Goal: Task Accomplishment & Management: Complete application form

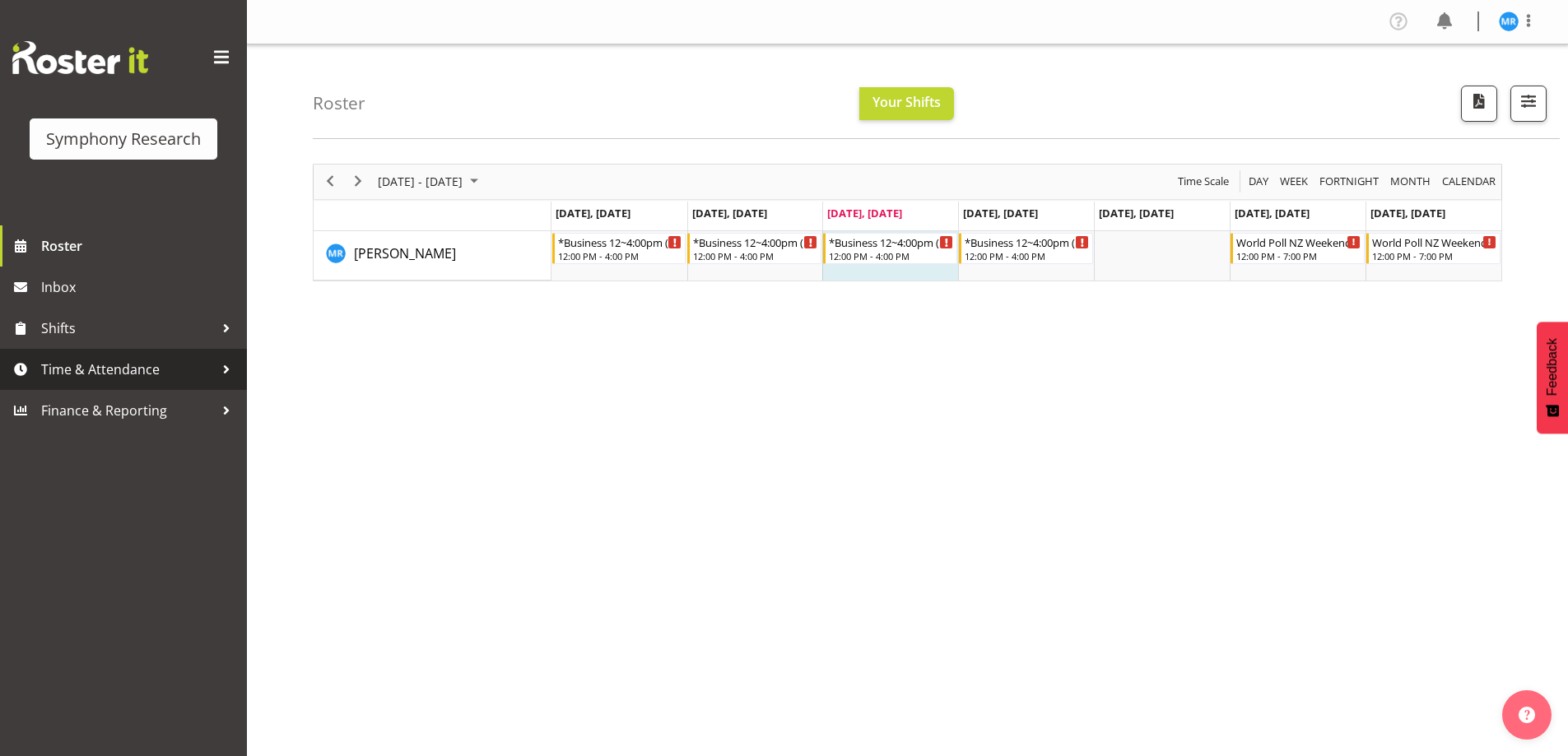
click at [108, 365] on span "Time & Attendance" at bounding box center [127, 369] width 173 height 25
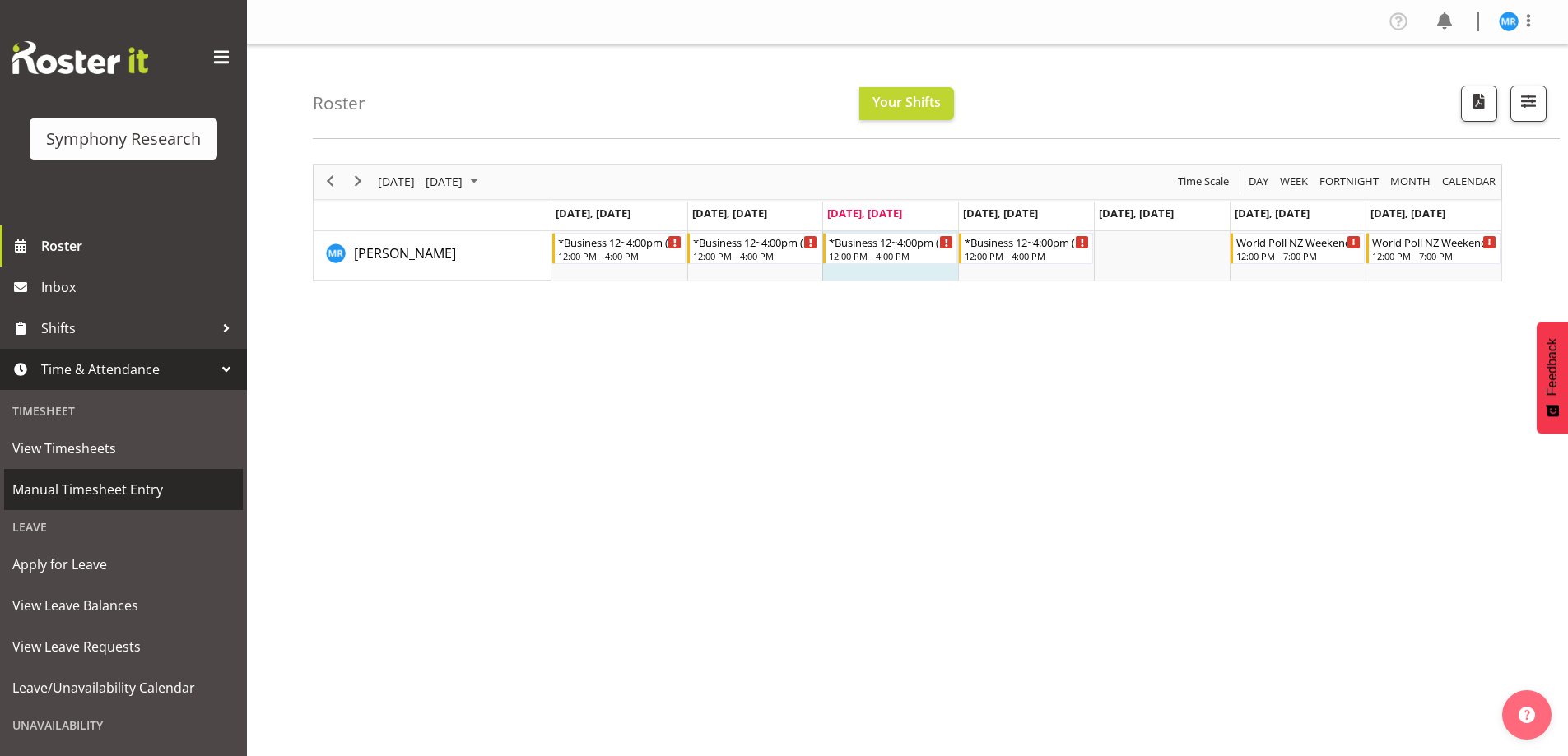
click at [118, 489] on span "Manual Timesheet Entry" at bounding box center [123, 489] width 222 height 25
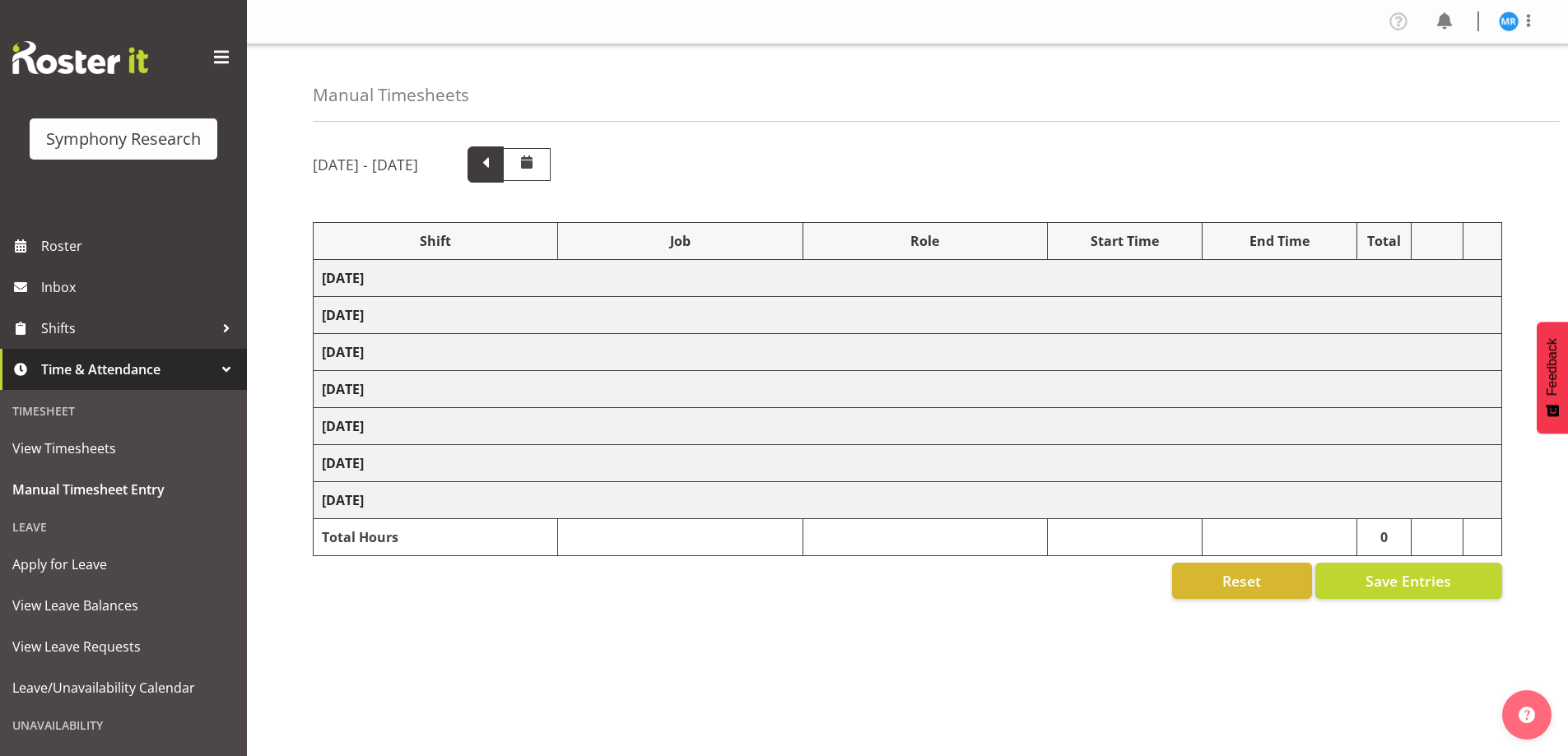
select select "81561"
select select "10587"
select select "81561"
select select "10587"
select select "47"
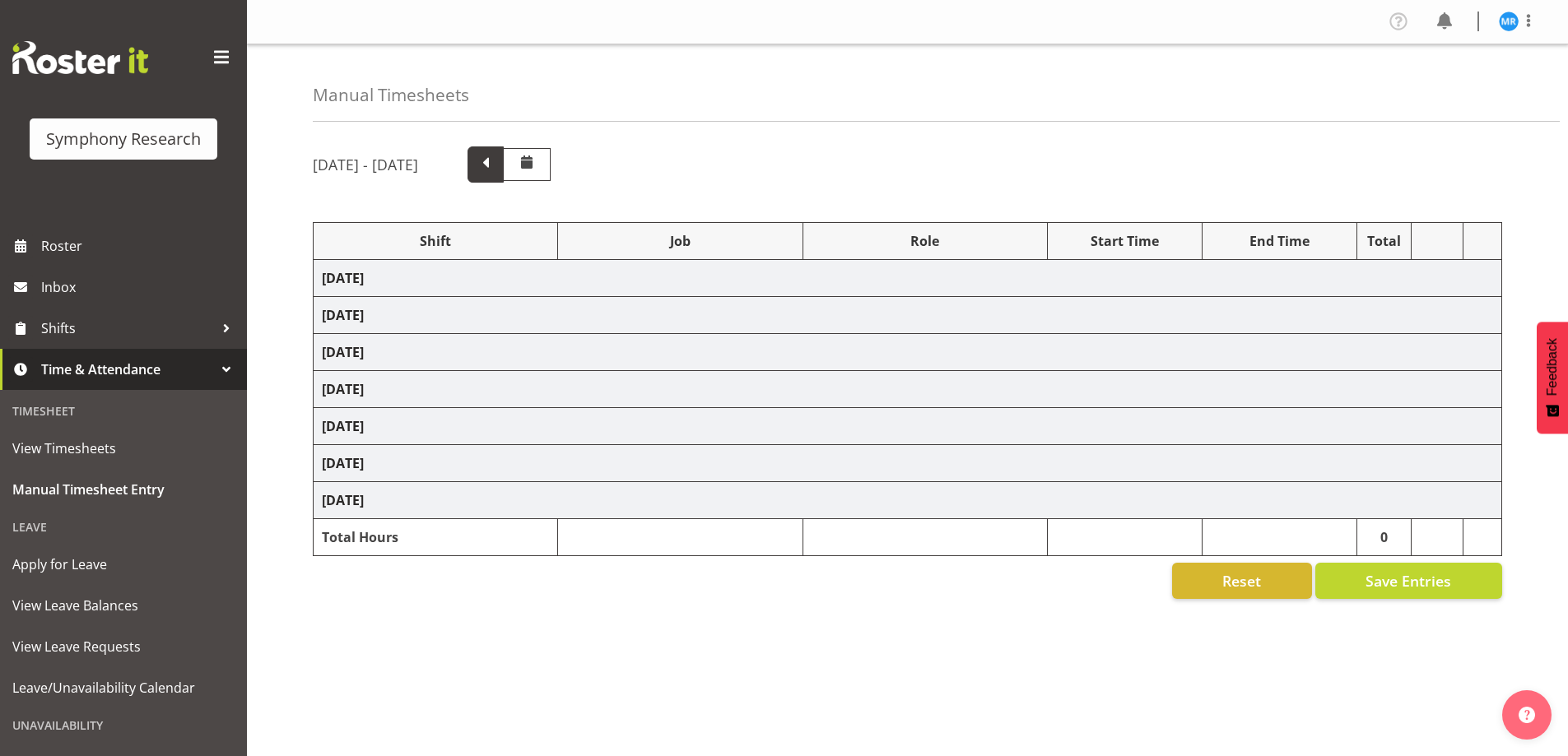
select select "81561"
select select "10587"
select select "81561"
select select "10587"
select select "47"
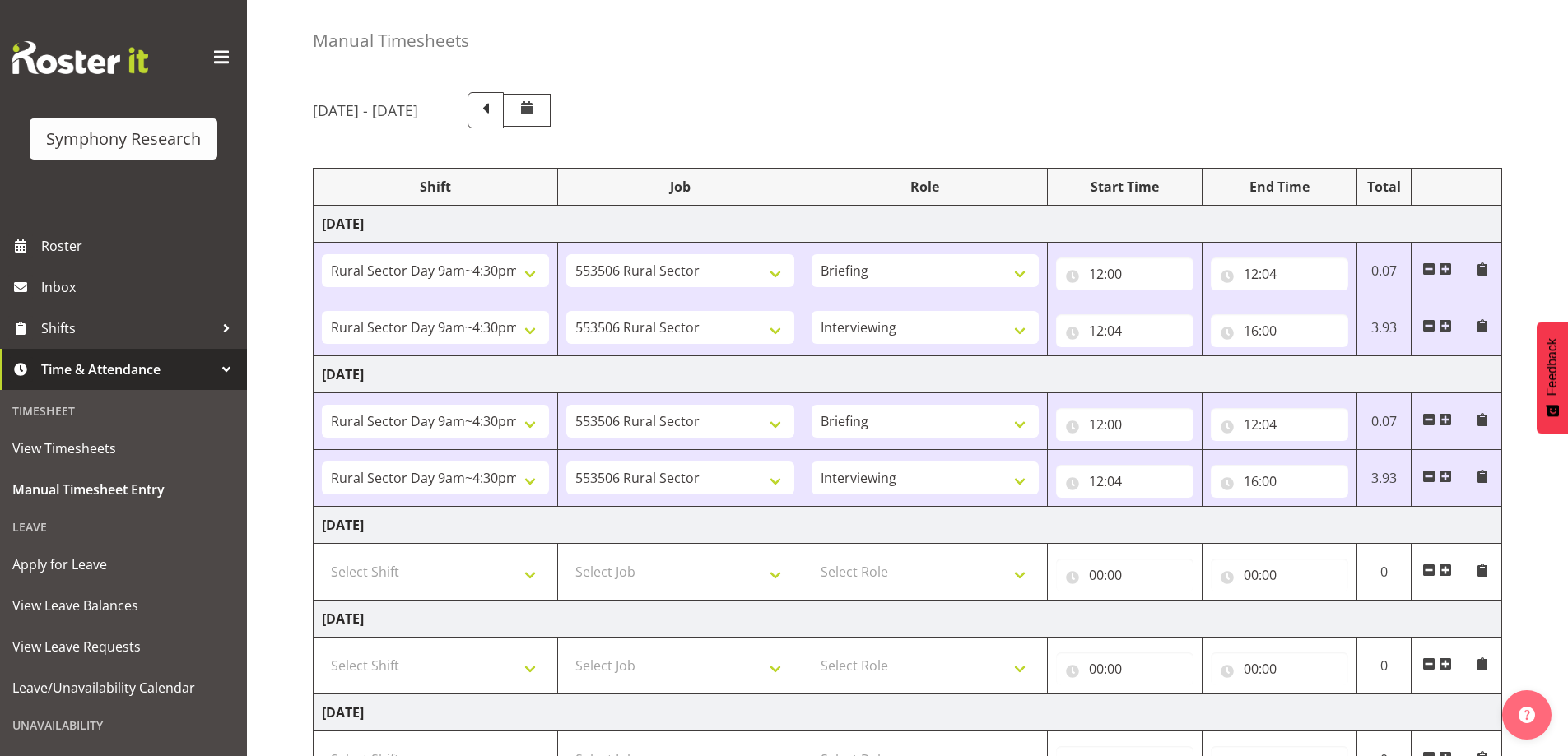
scroll to position [83, 0]
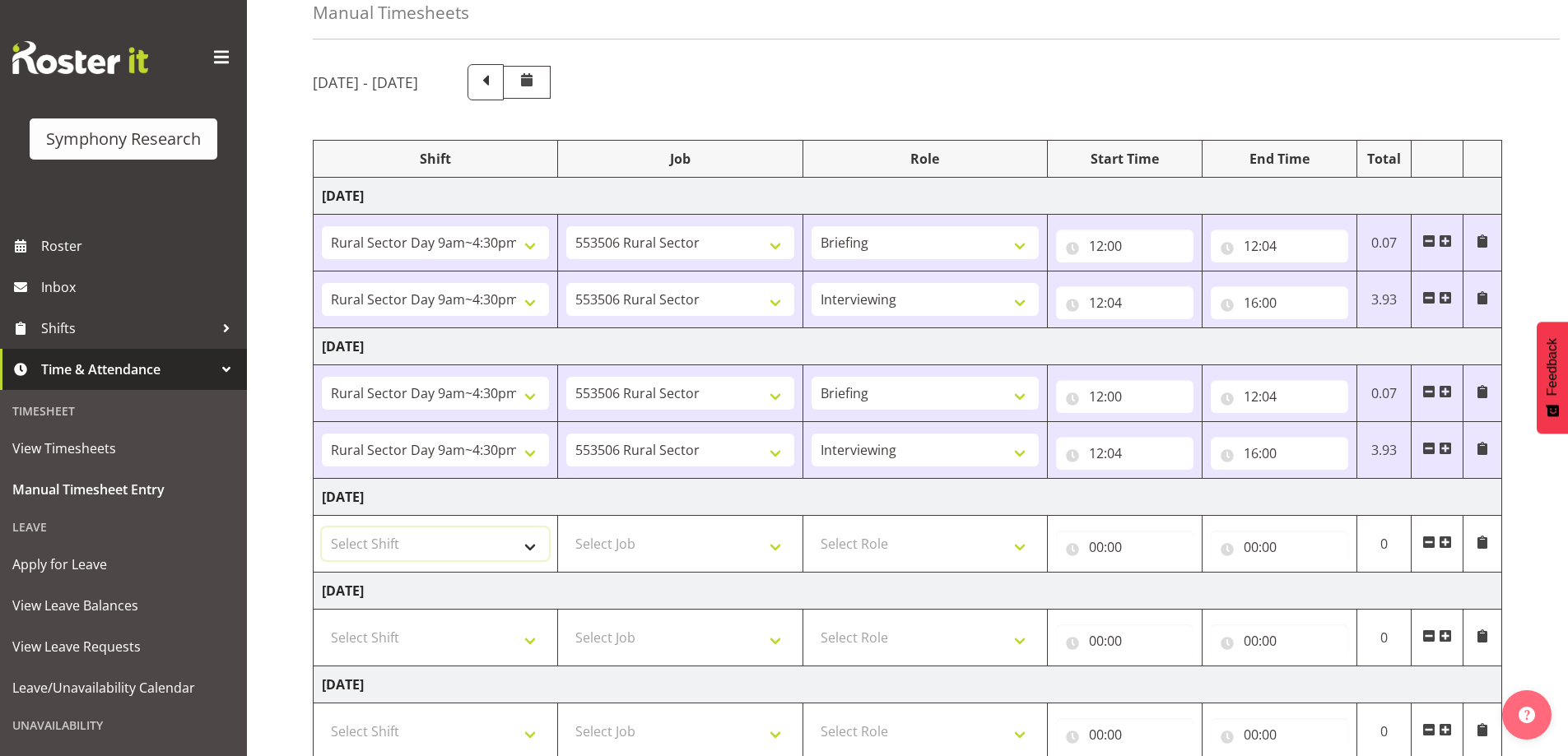
click at [531, 557] on select "Select Shift !!Weekend Residential (Roster IT Shift Label) *Business 9/10am ~ 4…" at bounding box center [435, 544] width 227 height 33
click at [322, 527] on select "Select Shift !!Weekend Residential (Roster IT Shift Label) *Business 9/10am ~ 4…" at bounding box center [435, 544] width 227 height 33
click at [532, 544] on select "!!Weekend Residential (Roster IT Shift Label) *Business 9/10am ~ 4:30pm *Busine…" at bounding box center [435, 544] width 227 height 33
select select "81561"
click at [322, 527] on select "!!Weekend Residential (Roster IT Shift Label) *Business 9/10am ~ 4:30pm *Busine…" at bounding box center [435, 544] width 227 height 33
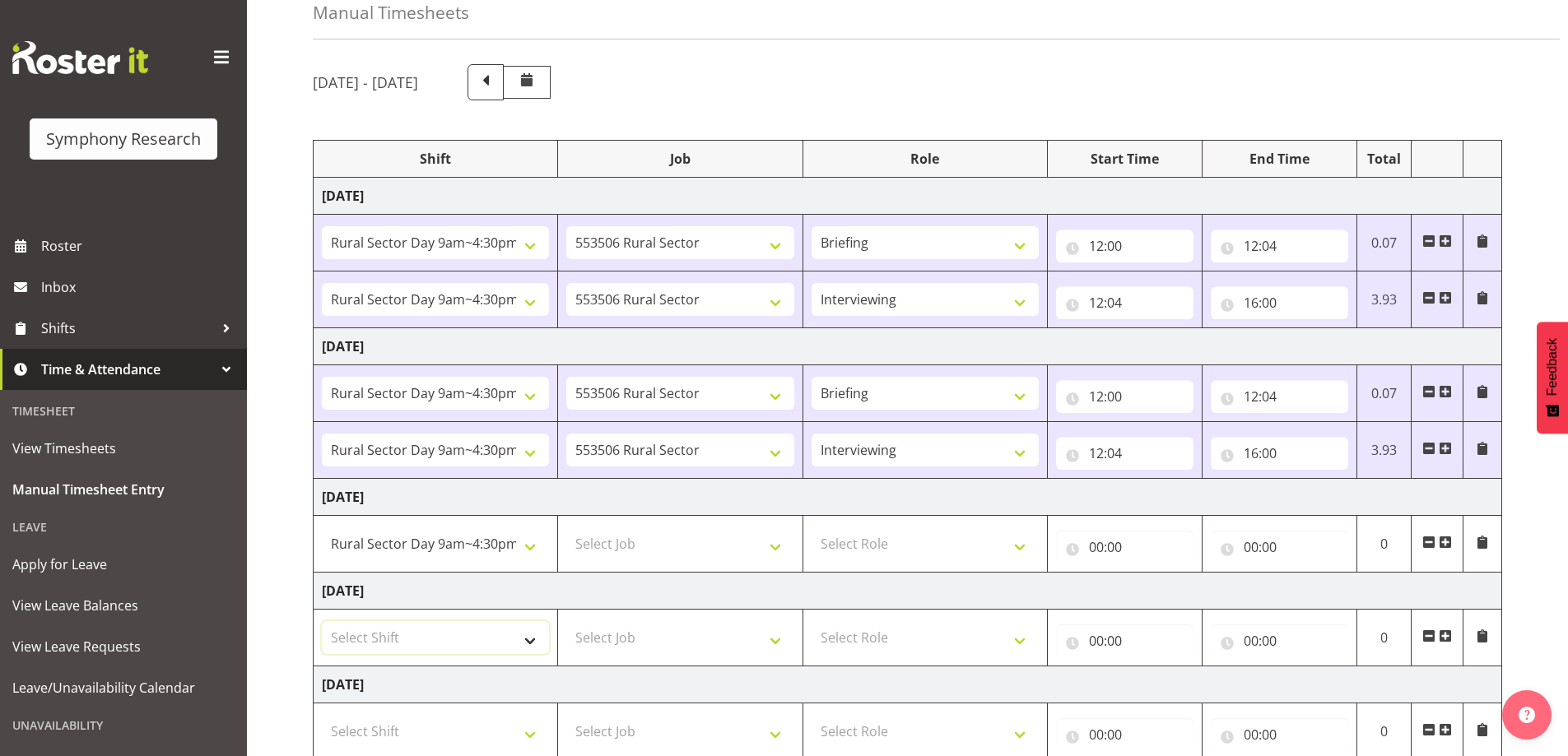
click at [532, 633] on select "Select Shift !!Weekend Residential (Roster IT Shift Label) *Business 9/10am ~ 4…" at bounding box center [435, 637] width 227 height 33
select select "81561"
click at [322, 621] on select "Select Shift !!Weekend Residential (Roster IT Shift Label) *Business 9/10am ~ 4…" at bounding box center [435, 637] width 227 height 33
click at [776, 545] on select "Select Job 550060 IF Admin 553492 World Poll Aus Wave 2 Main 2025 553493 World …" at bounding box center [680, 544] width 227 height 33
select select "10587"
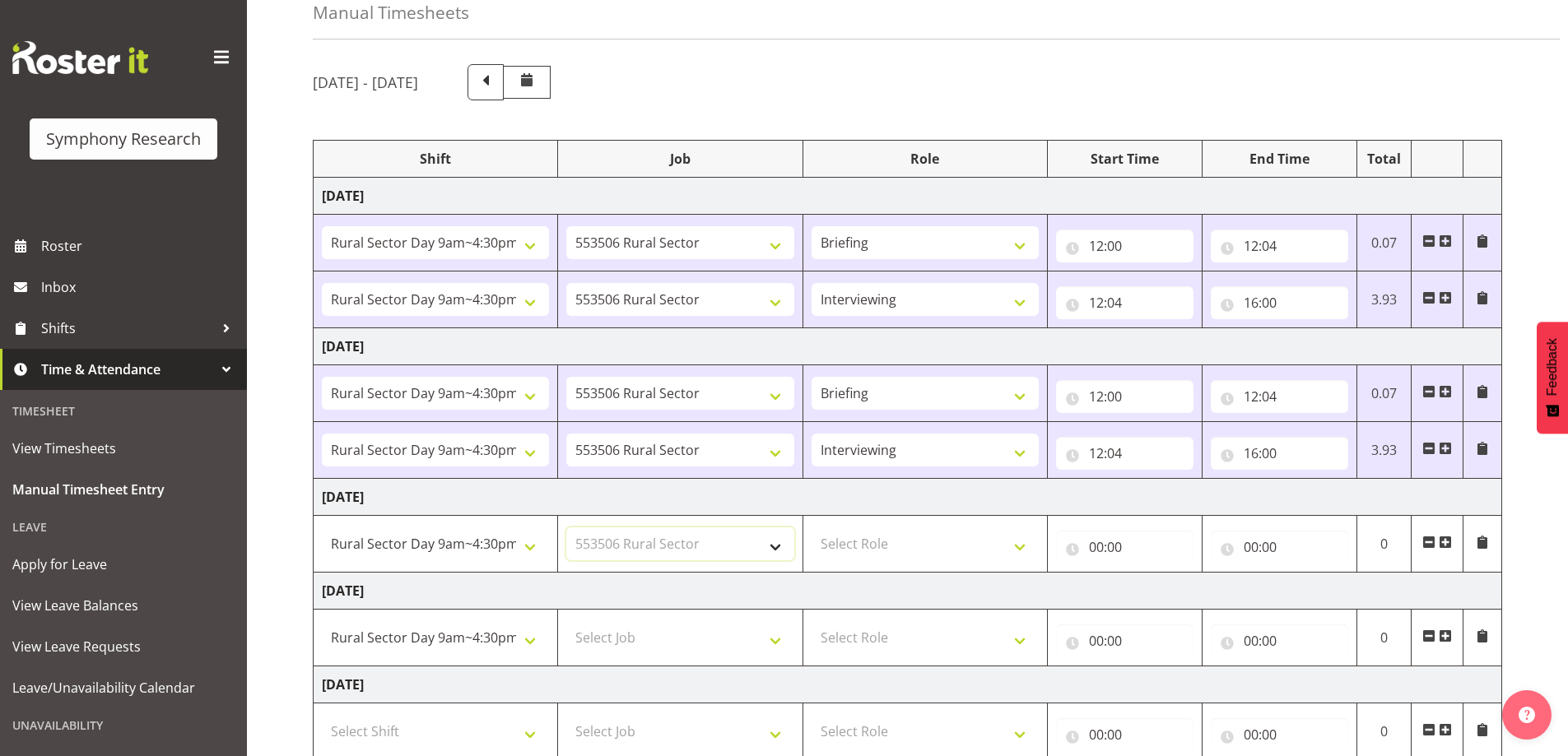
click at [567, 527] on select "Select Job 550060 IF Admin 553492 World Poll Aus Wave 2 Main 2025 553493 World …" at bounding box center [680, 544] width 227 height 33
click at [781, 653] on td "Select Job 550060 IF Admin 553492 World Poll Aus Wave 2 Main 2025 553493 World …" at bounding box center [681, 638] width 245 height 57
click at [767, 636] on select "Select Job 550060 IF Admin 553492 World Poll Aus Wave 2 Main 2025 553493 World …" at bounding box center [680, 637] width 227 height 33
select select "10587"
click at [567, 621] on select "Select Job 550060 IF Admin 553492 World Poll Aus Wave 2 Main 2025 553493 World …" at bounding box center [680, 637] width 227 height 33
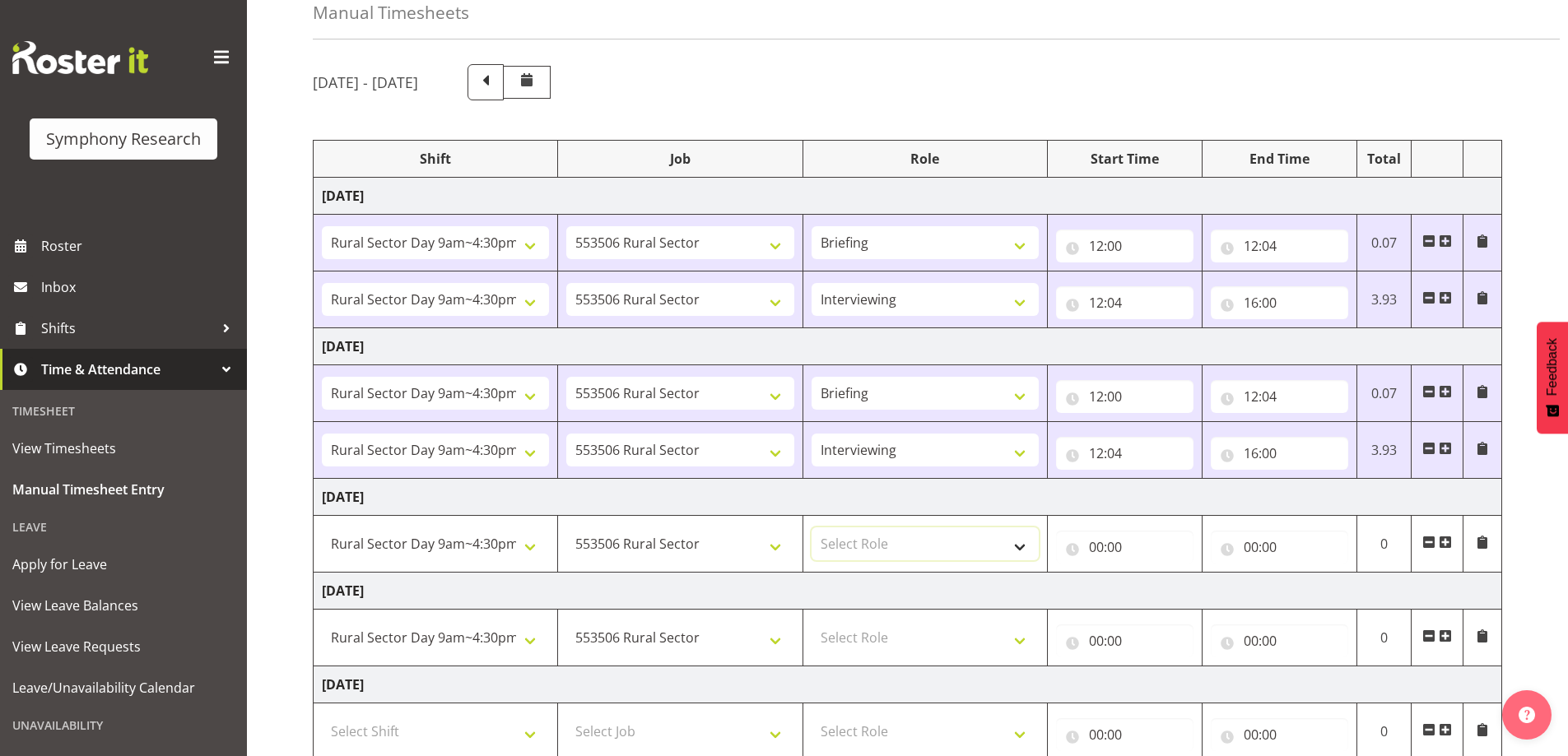
click at [891, 546] on select "Select Role Briefing Interviewing" at bounding box center [924, 544] width 227 height 33
select select "297"
click at [812, 527] on select "Select Role Briefing Interviewing" at bounding box center [924, 544] width 227 height 33
click at [911, 627] on select "Select Role Briefing Interviewing" at bounding box center [924, 637] width 227 height 33
select select "47"
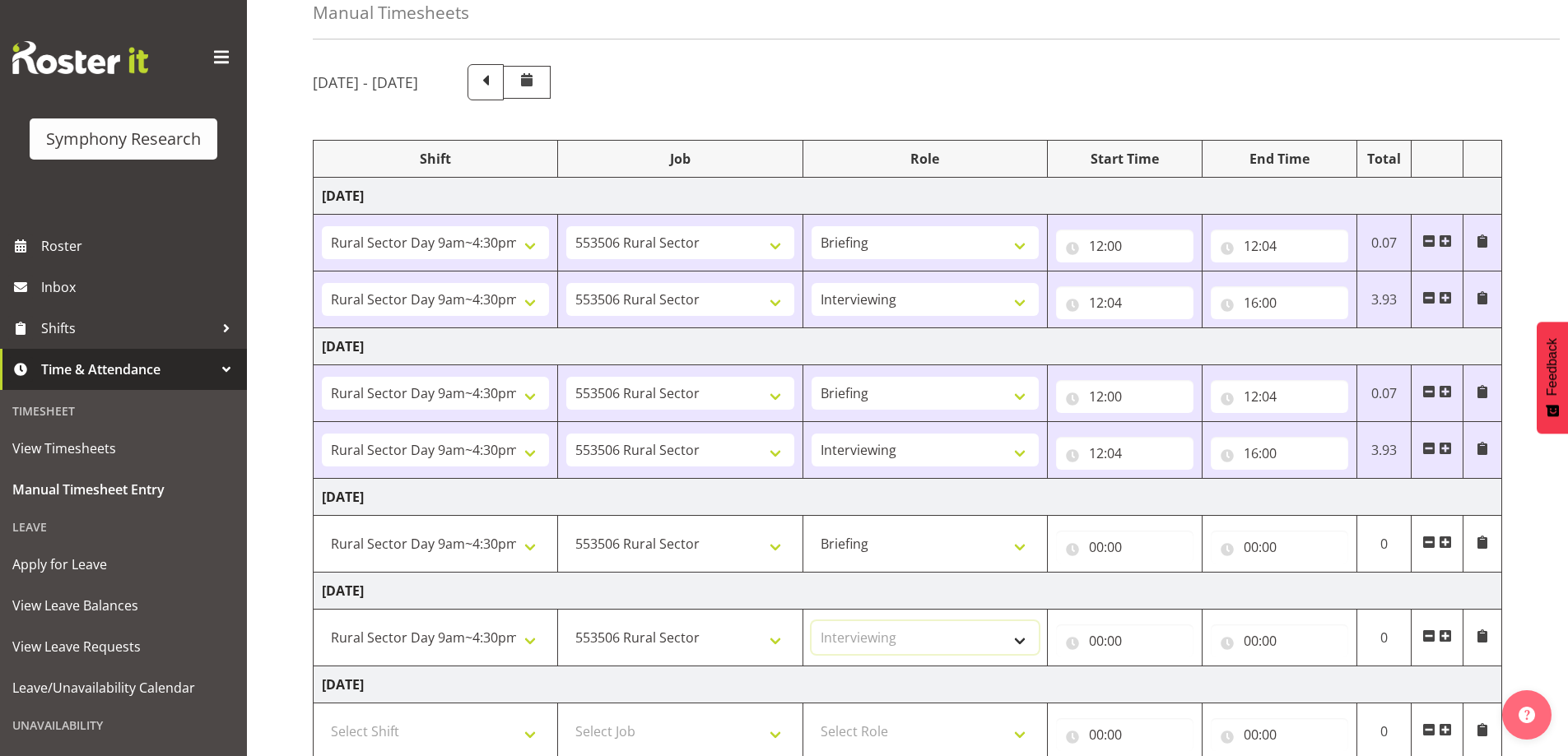
click at [812, 621] on select "Select Role Briefing Interviewing" at bounding box center [924, 637] width 227 height 33
click at [928, 28] on div "Manual Timesheets" at bounding box center [937, 1] width 1247 height 78
click at [1115, 543] on input "00:00" at bounding box center [1125, 546] width 138 height 33
click at [1169, 593] on select "00 01 02 03 04 05 06 07 08 09 10 11 12 13 14 15 16 17 18 19 20 21 22 23" at bounding box center [1168, 590] width 37 height 33
select select "12"
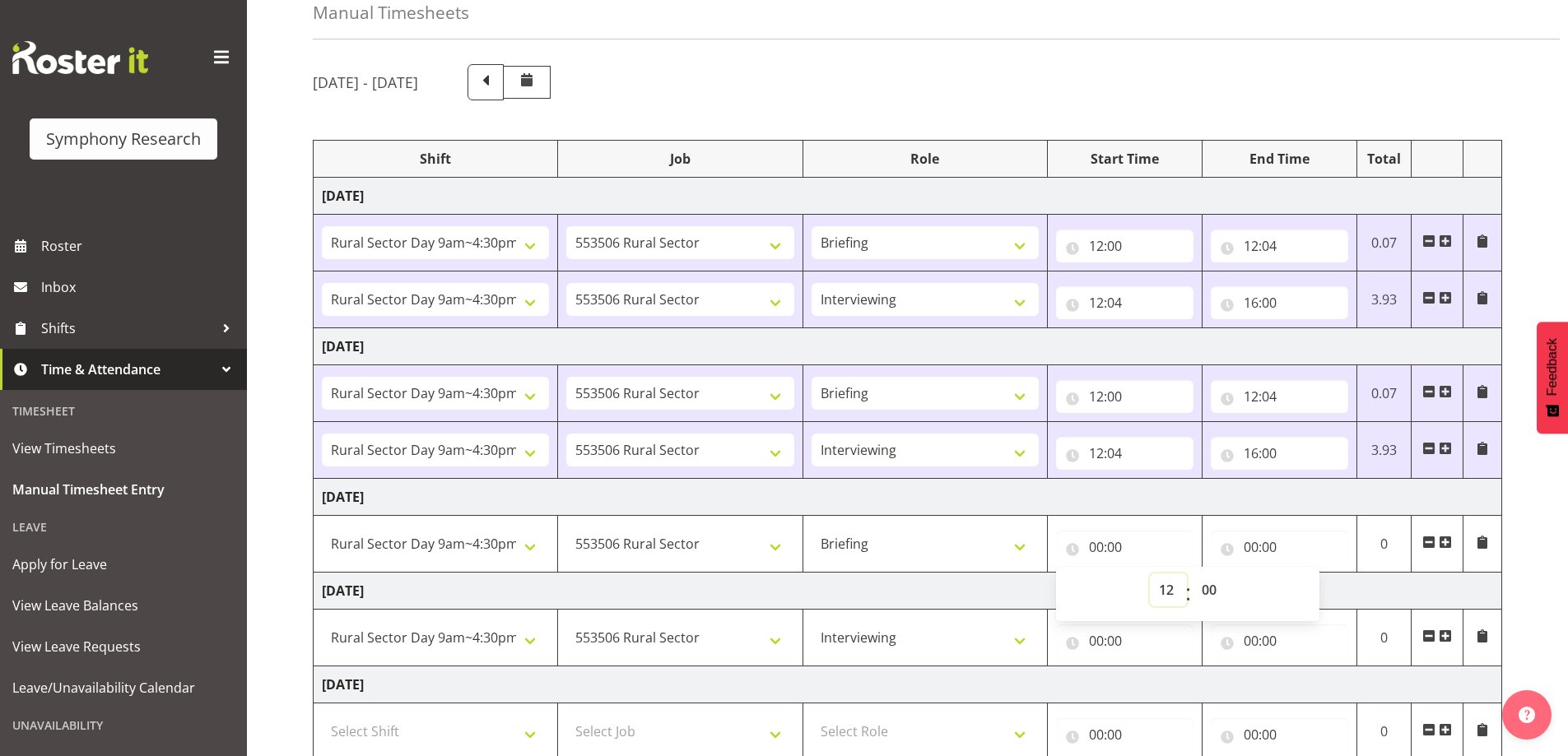
click at [1150, 574] on select "00 01 02 03 04 05 06 07 08 09 10 11 12 13 14 15 16 17 18 19 20 21 22 23" at bounding box center [1168, 590] width 37 height 33
type input "12:00"
click at [1287, 517] on td "00:00 00 01 02 03 04 05 06 07 08 09 10 11 12 13 14 15 16 17 18 19 20 21 22 23 :…" at bounding box center [1279, 544] width 155 height 57
click at [1253, 547] on input "00:00" at bounding box center [1279, 546] width 138 height 33
click at [1309, 586] on select "00 01 02 03 04 05 06 07 08 09 10 11 12 13 14 15 16 17 18 19 20 21 22 23" at bounding box center [1323, 590] width 37 height 33
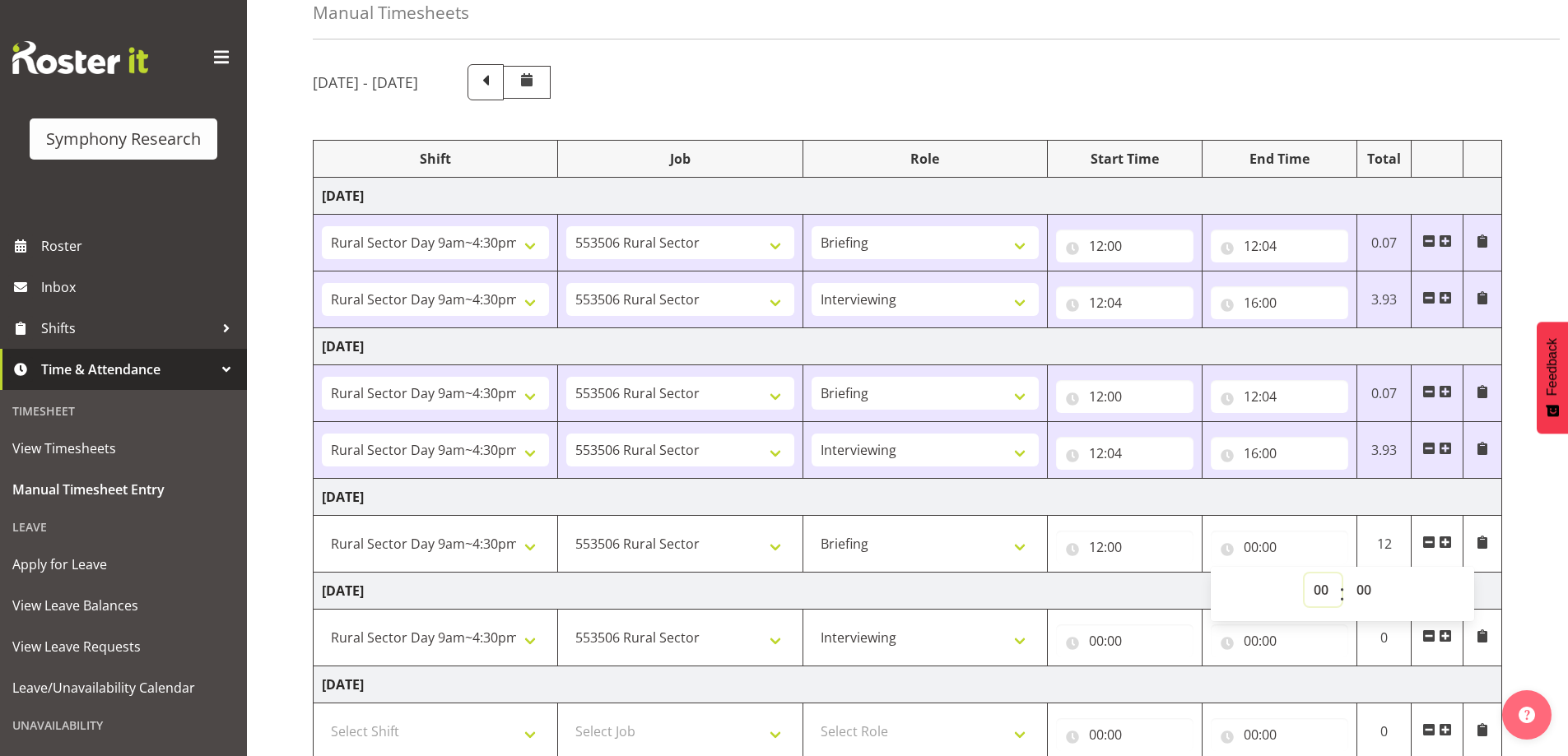
select select "12"
click at [1305, 574] on select "00 01 02 03 04 05 06 07 08 09 10 11 12 13 14 15 16 17 18 19 20 21 22 23" at bounding box center [1323, 590] width 37 height 33
type input "12:00"
click at [1281, 545] on input "12:00" at bounding box center [1279, 546] width 138 height 33
click at [1275, 541] on input "12:00" at bounding box center [1279, 546] width 138 height 33
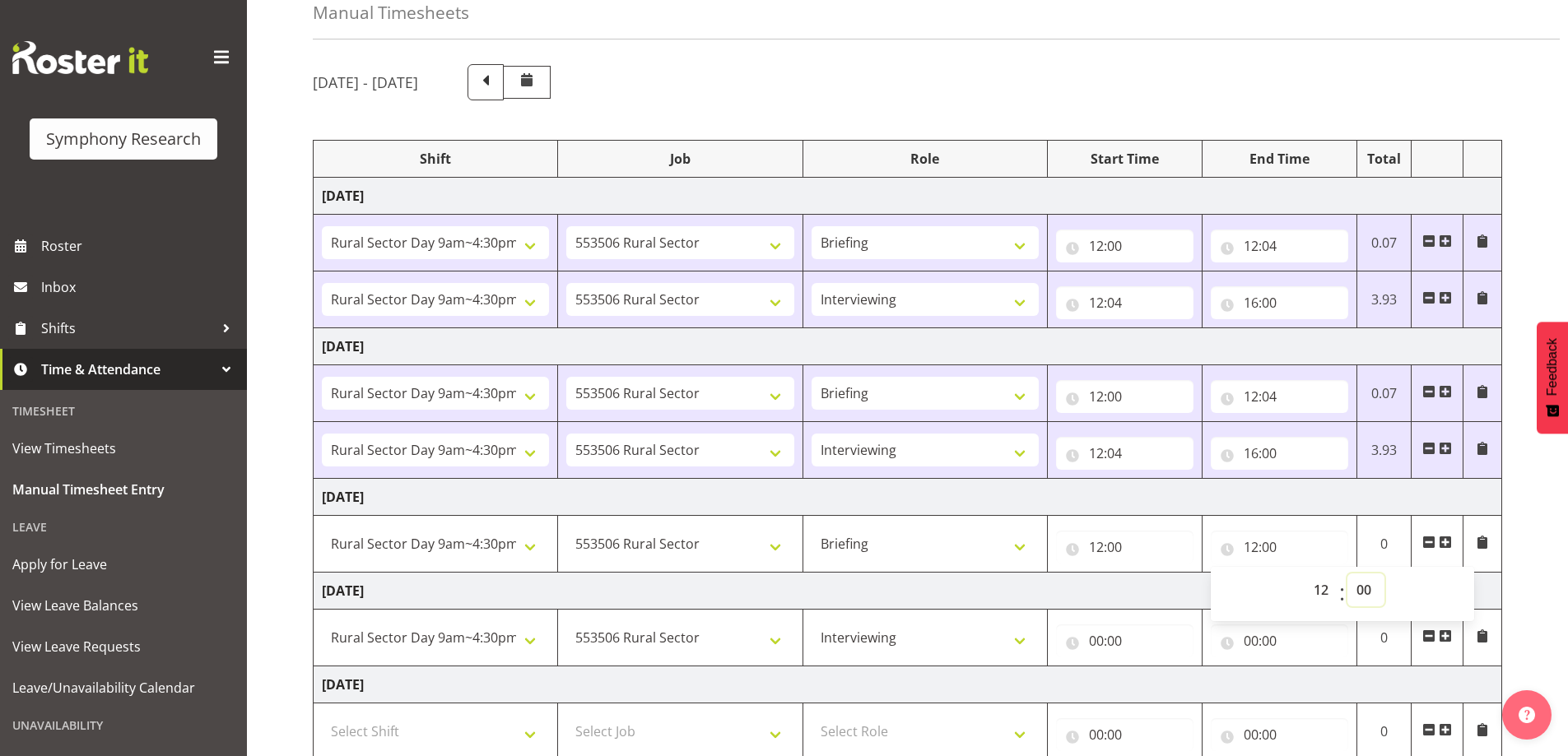
click at [1363, 586] on select "00 01 02 03 04 05 06 07 08 09 10 11 12 13 14 15 16 17 18 19 20 21 22 23 24 25 2…" at bounding box center [1366, 590] width 37 height 33
select select "5"
click at [1348, 574] on select "00 01 02 03 04 05 06 07 08 09 10 11 12 13 14 15 16 17 18 19 20 21 22 23 24 25 2…" at bounding box center [1366, 590] width 37 height 33
type input "12:05"
click at [1521, 540] on div "[DATE] - [DATE] Shift Job Role Start Time End Time Total [DATE] !!Weekend Resid…" at bounding box center [941, 546] width 1256 height 988
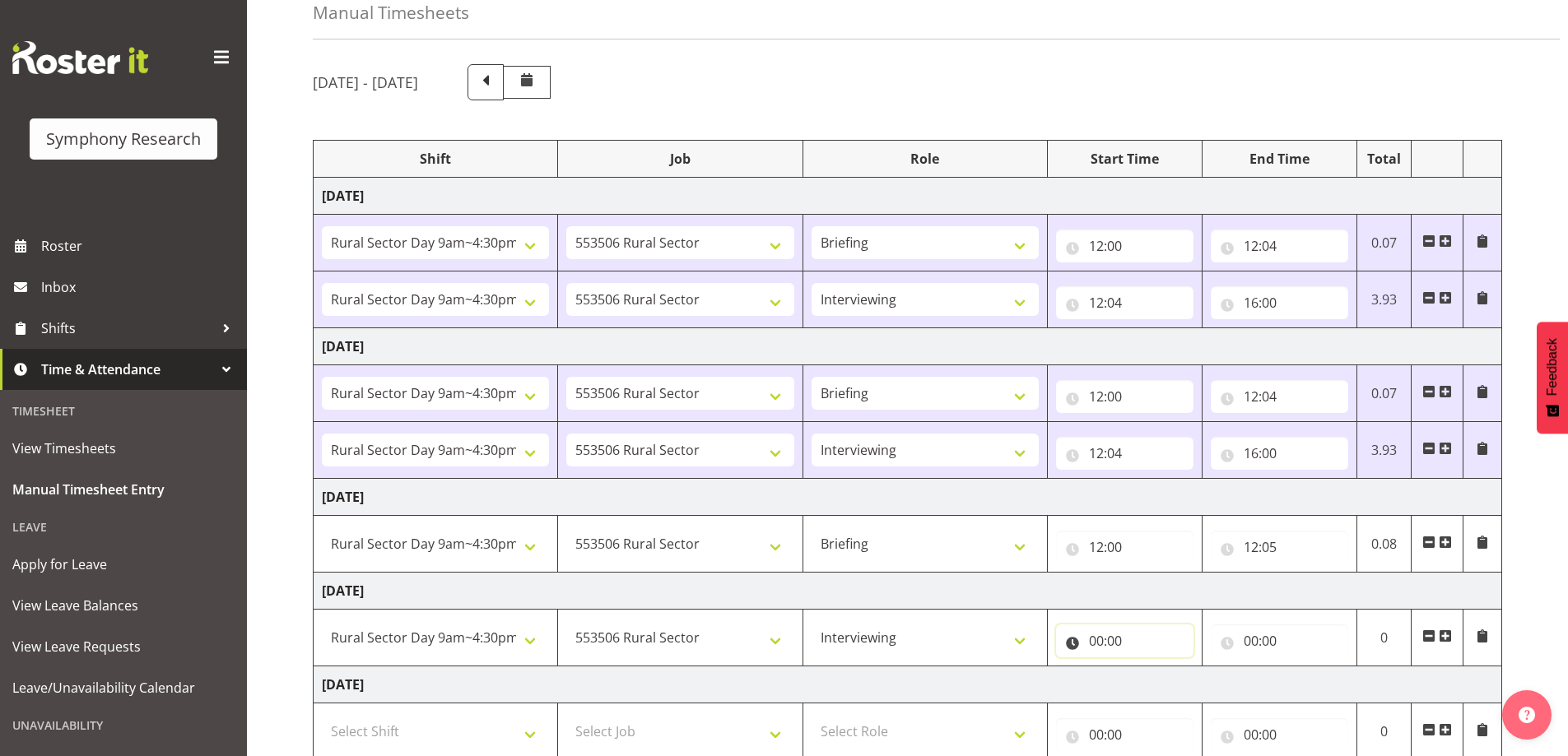
click at [1126, 642] on input "00:00" at bounding box center [1125, 640] width 138 height 33
click at [1159, 681] on select "00 01 02 03 04 05 06 07 08 09 10 11 12 13 14 15 16 17 18 19 20 21 22 23" at bounding box center [1168, 683] width 37 height 33
select select "12"
click at [1150, 667] on select "00 01 02 03 04 05 06 07 08 09 10 11 12 13 14 15 16 17 18 19 20 21 22 23" at bounding box center [1168, 683] width 37 height 33
type input "12:00"
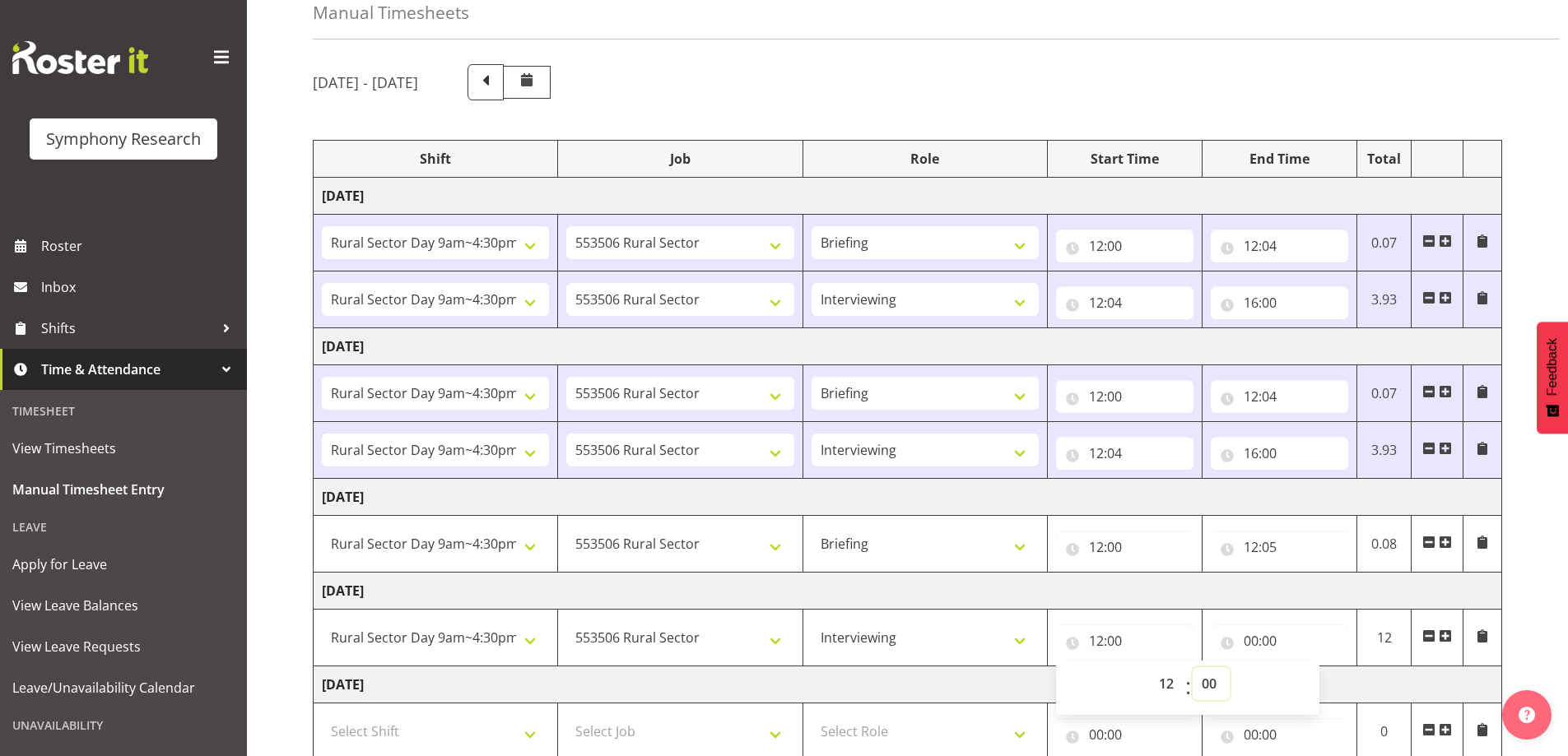
click at [1212, 675] on select "00 01 02 03 04 05 06 07 08 09 10 11 12 13 14 15 16 17 18 19 20 21 22 23 24 25 2…" at bounding box center [1211, 683] width 37 height 33
select select "5"
click at [1193, 667] on select "00 01 02 03 04 05 06 07 08 09 10 11 12 13 14 15 16 17 18 19 20 21 22 23 24 25 2…" at bounding box center [1211, 683] width 37 height 33
type input "12:05"
click at [1262, 636] on input "00:00" at bounding box center [1279, 640] width 138 height 33
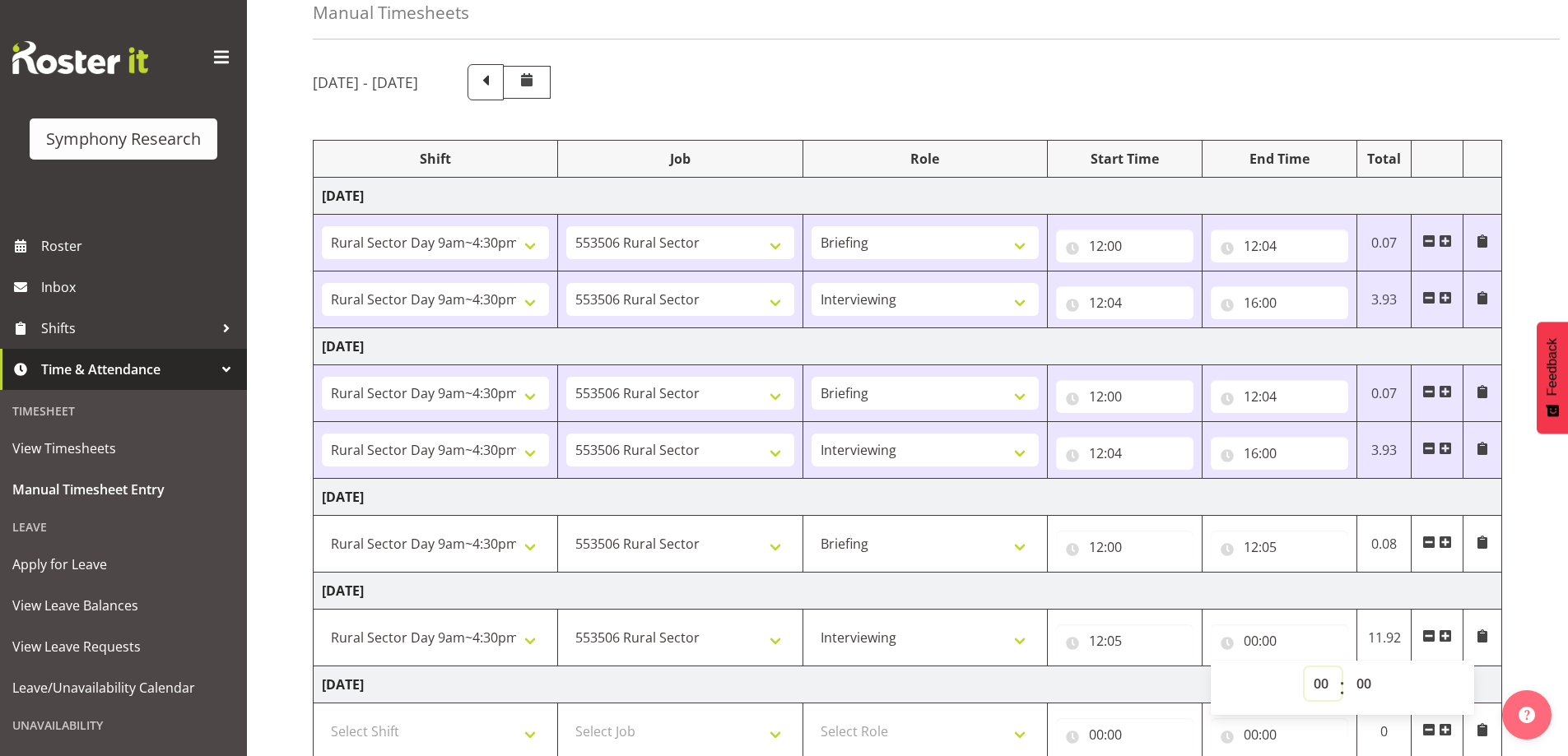
click at [1321, 685] on select "00 01 02 03 04 05 06 07 08 09 10 11 12 13 14 15 16 17 18 19 20 21 22 23" at bounding box center [1323, 683] width 37 height 33
select select "16"
click at [1305, 667] on select "00 01 02 03 04 05 06 07 08 09 10 11 12 13 14 15 16 17 18 19 20 21 22 23" at bounding box center [1323, 683] width 37 height 33
type input "16:00"
drag, startPoint x: 1540, startPoint y: 559, endPoint x: 1544, endPoint y: 577, distance: 18.4
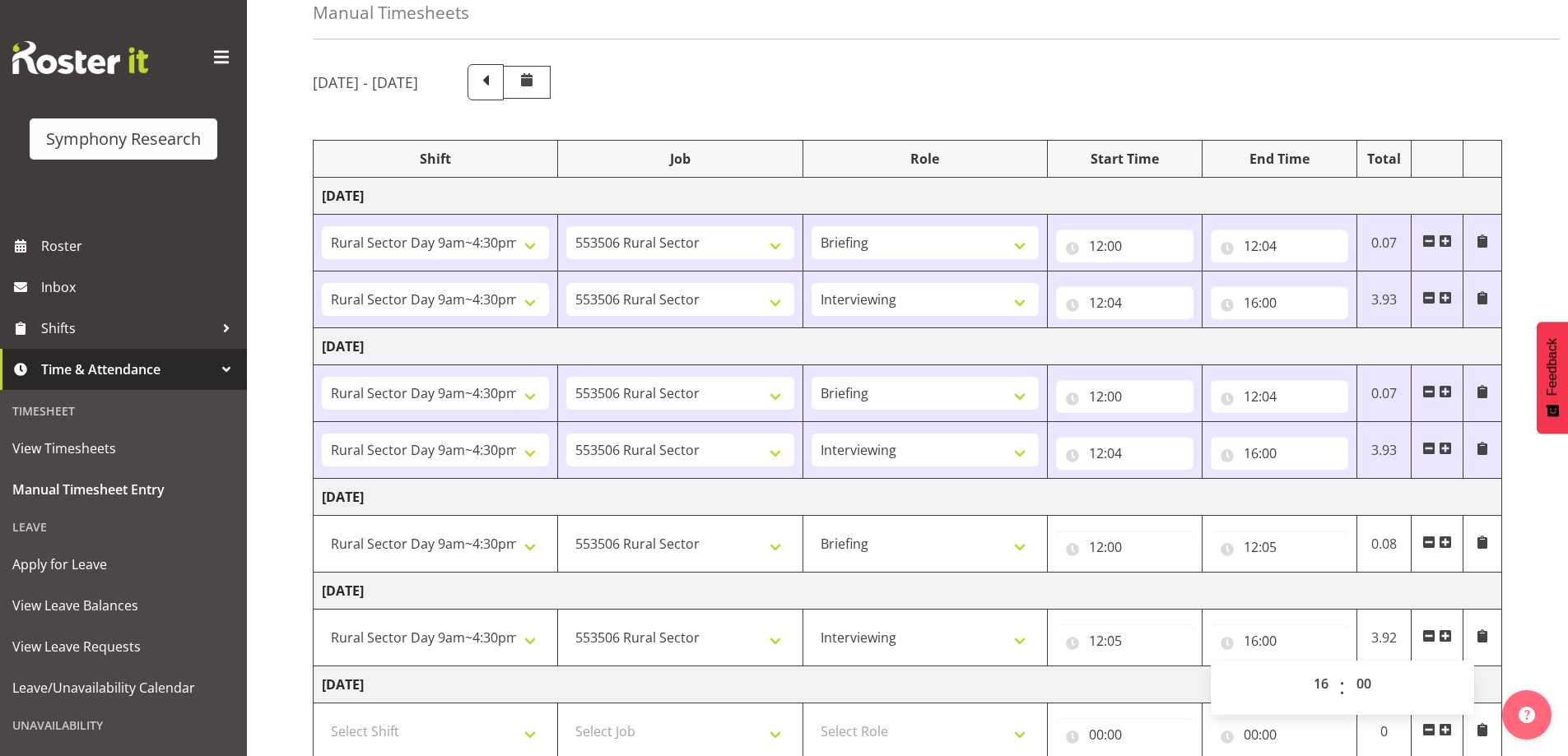
click at [1541, 559] on div "[DATE] - [DATE] Shift Job Role Start Time End Time Total [DATE] !!Weekend Resid…" at bounding box center [941, 546] width 1256 height 988
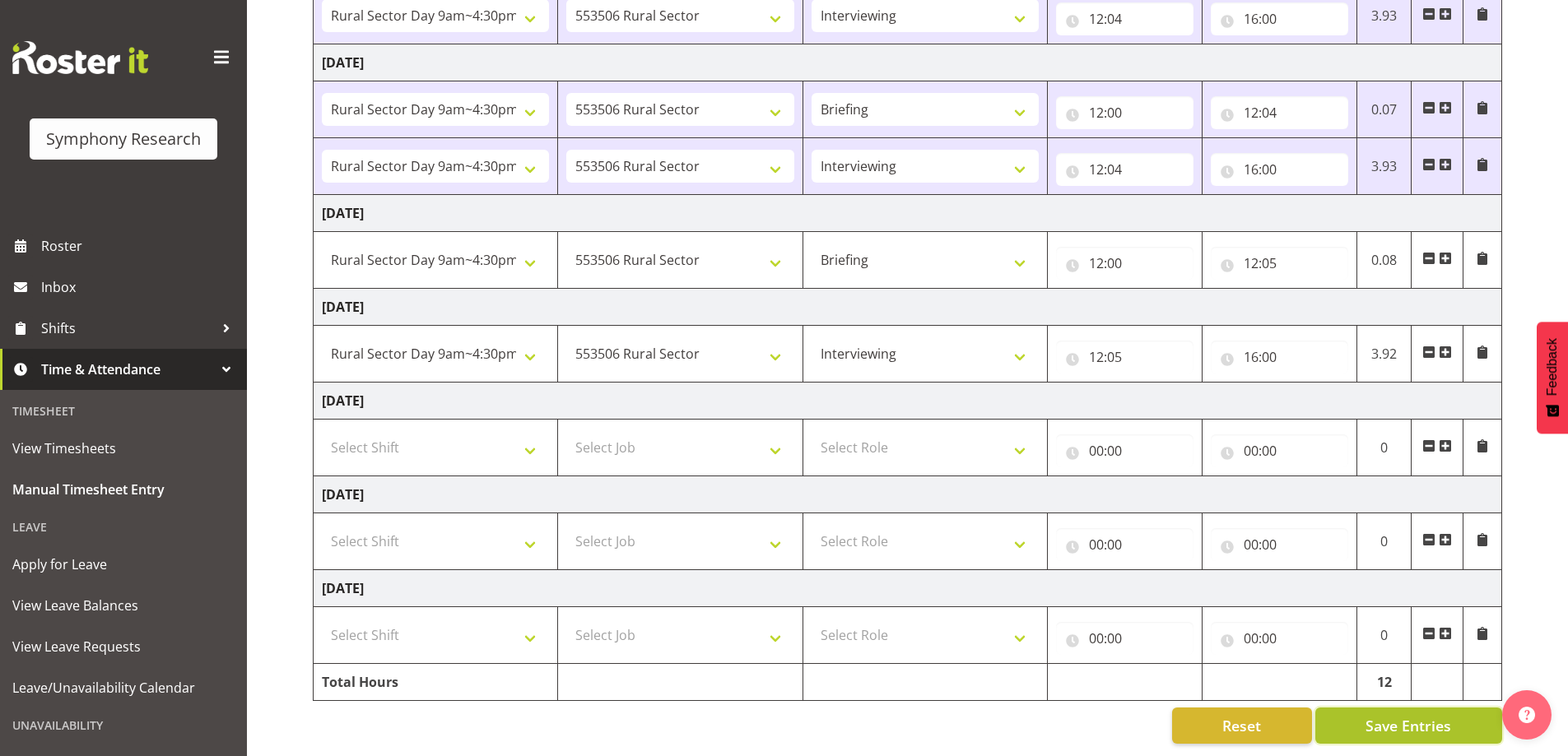
click at [1400, 715] on span "Save Entries" at bounding box center [1409, 726] width 85 height 22
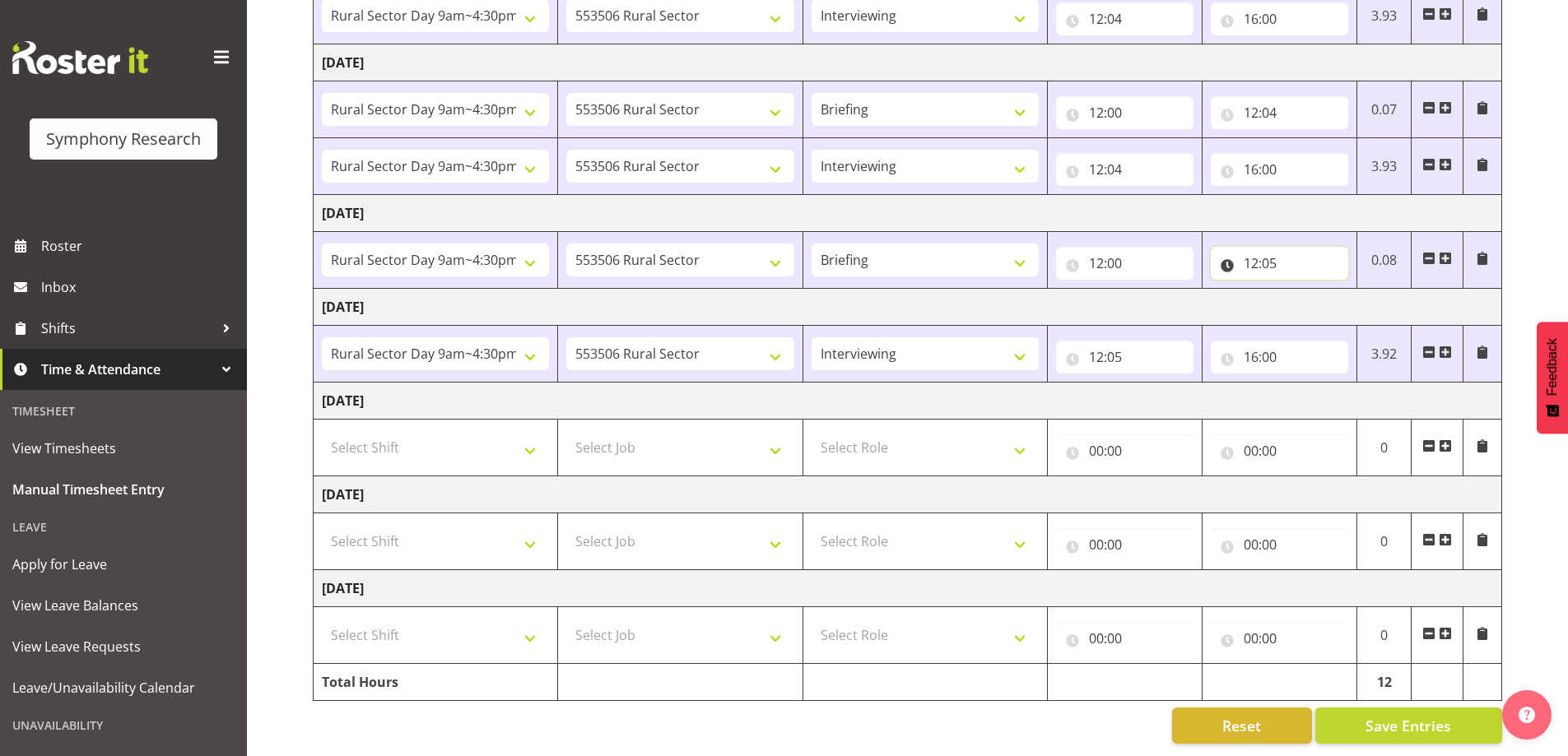
click at [1281, 248] on input "12:05" at bounding box center [1279, 263] width 138 height 33
click at [1369, 290] on select "00 01 02 03 04 05 06 07 08 09 10 11 12 13 14 15 16 17 18 19 20 21 22 23 24 25 2…" at bounding box center [1366, 305] width 37 height 33
click at [1371, 296] on select "00 01 02 03 04 05 06 07 08 09 10 11 12 13 14 15 16 17 18 19 20 21 22 23 24 25 2…" at bounding box center [1366, 305] width 37 height 33
select select "4"
click at [1348, 289] on select "00 01 02 03 04 05 06 07 08 09 10 11 12 13 14 15 16 17 18 19 20 21 22 23 24 25 2…" at bounding box center [1366, 305] width 37 height 33
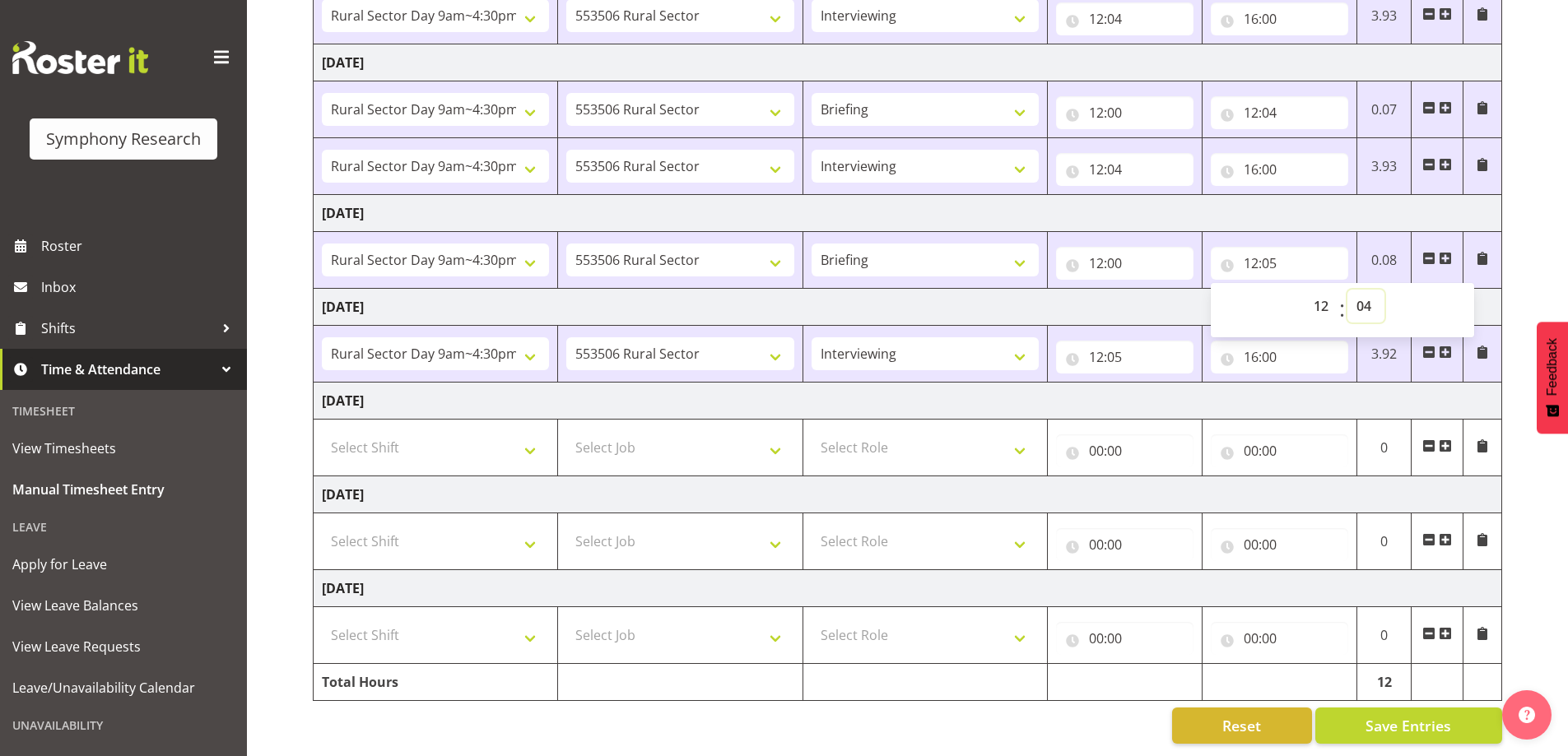
type input "12:04"
click at [1547, 270] on div "[DATE] - [DATE] Shift Job Role Start Time End Time Total [DATE] !!Weekend Resid…" at bounding box center [941, 262] width 1256 height 988
click at [1109, 351] on input "12:05" at bounding box center [1125, 357] width 138 height 33
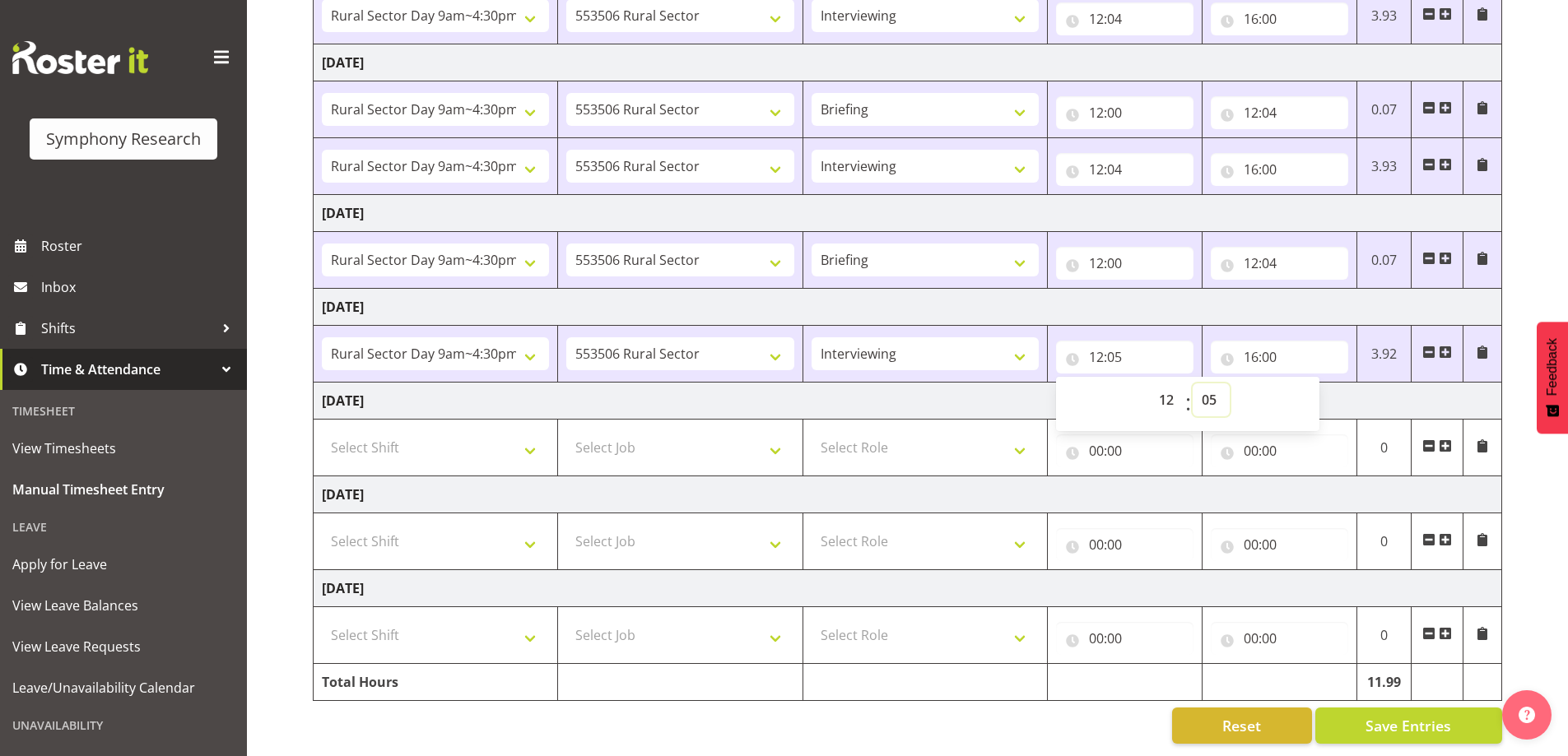
click at [1210, 385] on select "00 01 02 03 04 05 06 07 08 09 10 11 12 13 14 15 16 17 18 19 20 21 22 23 24 25 2…" at bounding box center [1211, 399] width 37 height 33
select select "4"
click at [1193, 383] on select "00 01 02 03 04 05 06 07 08 09 10 11 12 13 14 15 16 17 18 19 20 21 22 23 24 25 2…" at bounding box center [1211, 399] width 37 height 33
type input "12:04"
click at [1556, 109] on div "[DATE] - [DATE] Shift Job Role Start Time End Time Total [DATE] !!Weekend Resid…" at bounding box center [941, 262] width 1256 height 988
